Goal: Task Accomplishment & Management: Manage account settings

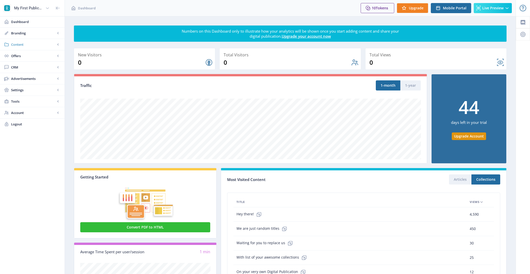
click at [39, 39] on link "Content" at bounding box center [32, 44] width 65 height 11
click at [36, 60] on link "Articles" at bounding box center [32, 55] width 55 height 11
click at [39, 65] on span "Collections" at bounding box center [37, 67] width 43 height 5
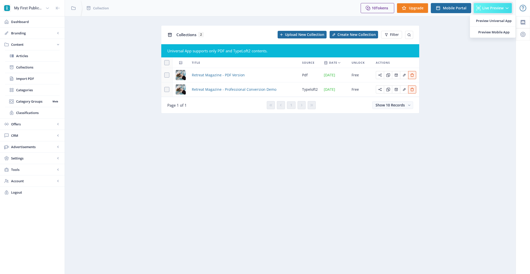
click at [489, 11] on button "Live Preview" at bounding box center [493, 8] width 38 height 10
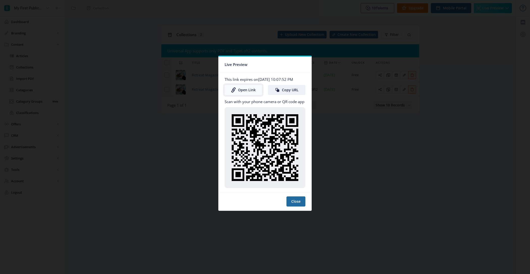
click at [246, 93] on link "Open Link" at bounding box center [243, 90] width 37 height 10
click at [296, 200] on button "Close" at bounding box center [296, 201] width 19 height 10
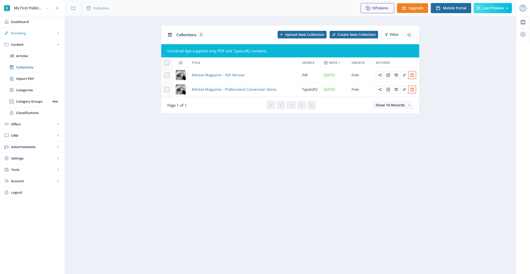
click at [39, 33] on span "Branding" at bounding box center [33, 33] width 44 height 5
click at [39, 55] on span "Appearance" at bounding box center [37, 55] width 43 height 5
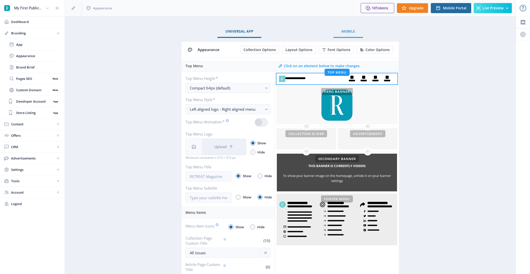
click at [352, 27] on link "Mobile" at bounding box center [349, 31] width 30 height 12
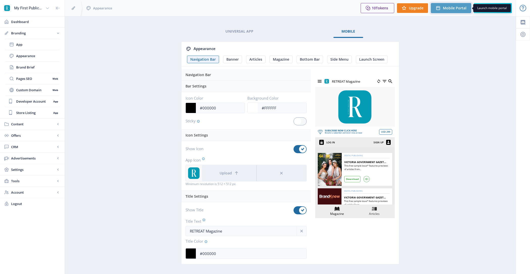
click at [442, 7] on button "Mobile Portal" at bounding box center [451, 8] width 40 height 10
